Goal: Task Accomplishment & Management: Manage account settings

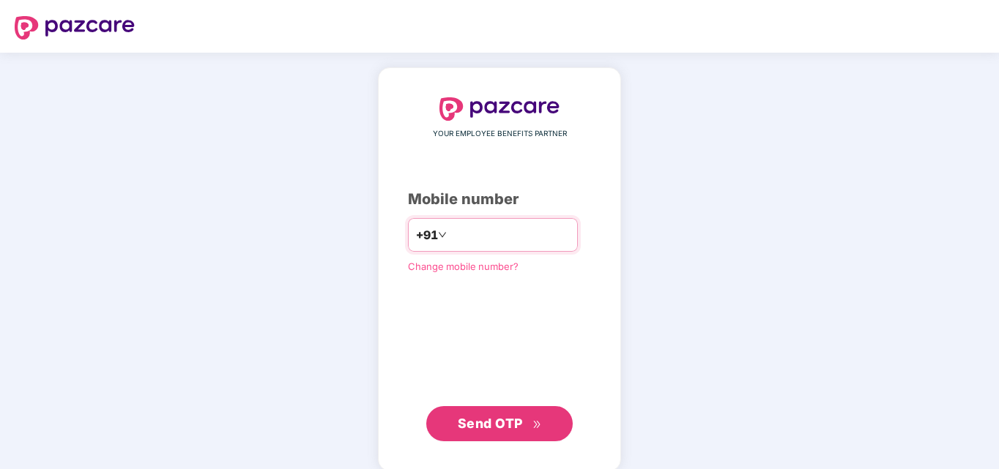
type input "**********"
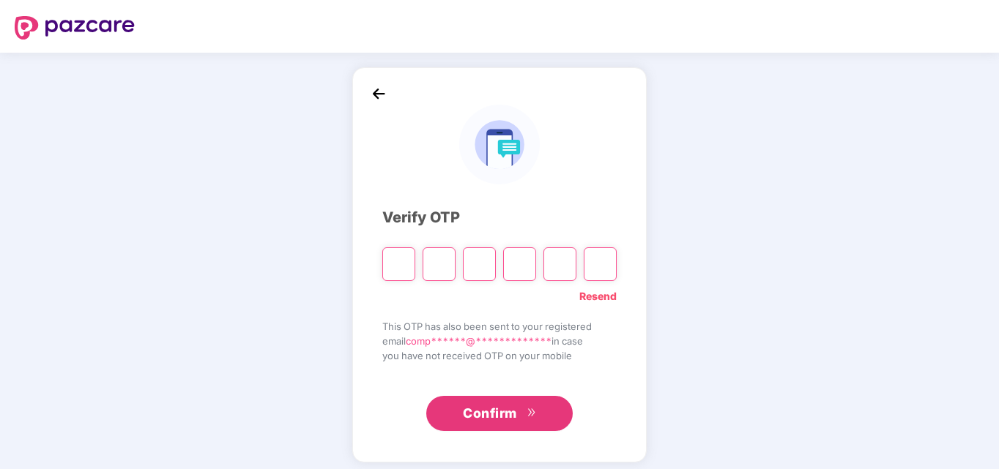
type input "*"
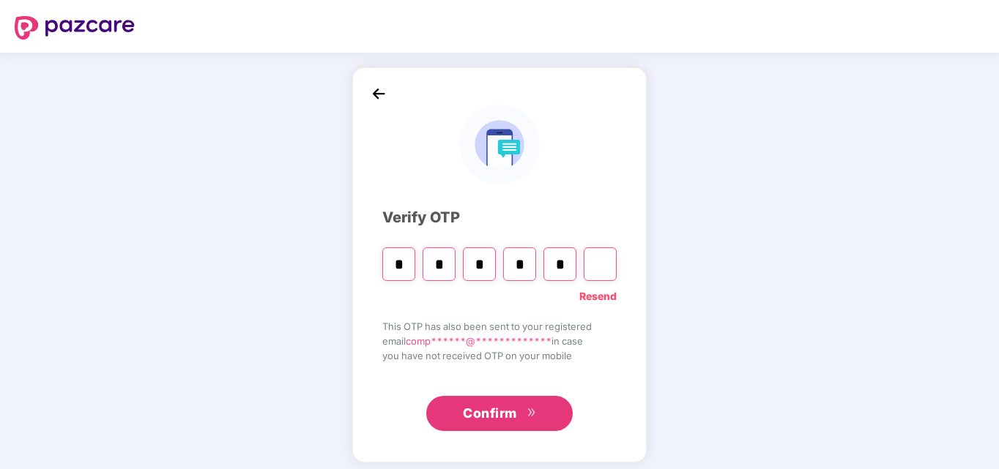
type input "*"
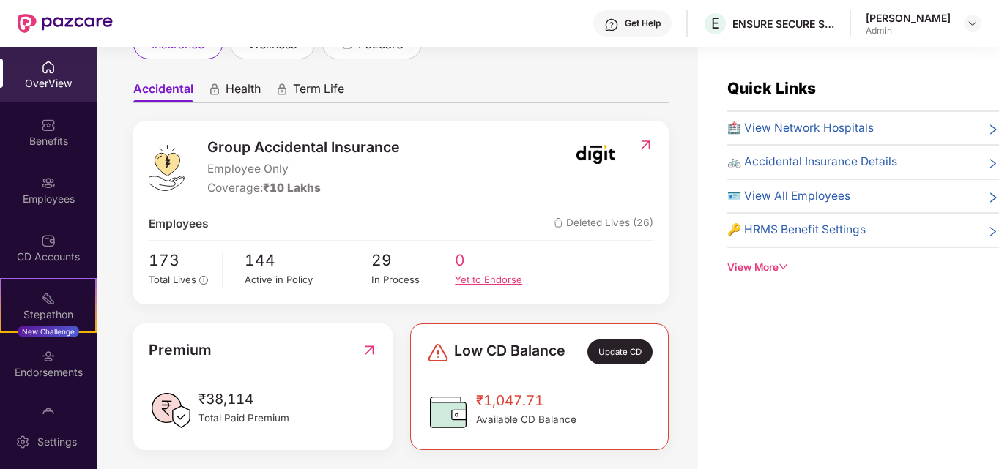
scroll to position [119, 0]
